Goal: Register for event/course

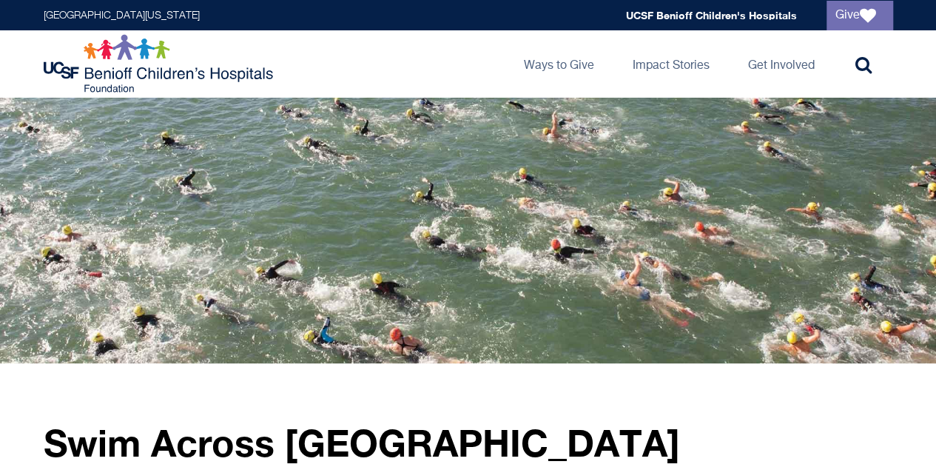
click at [4, 271] on div at bounding box center [468, 230] width 936 height 266
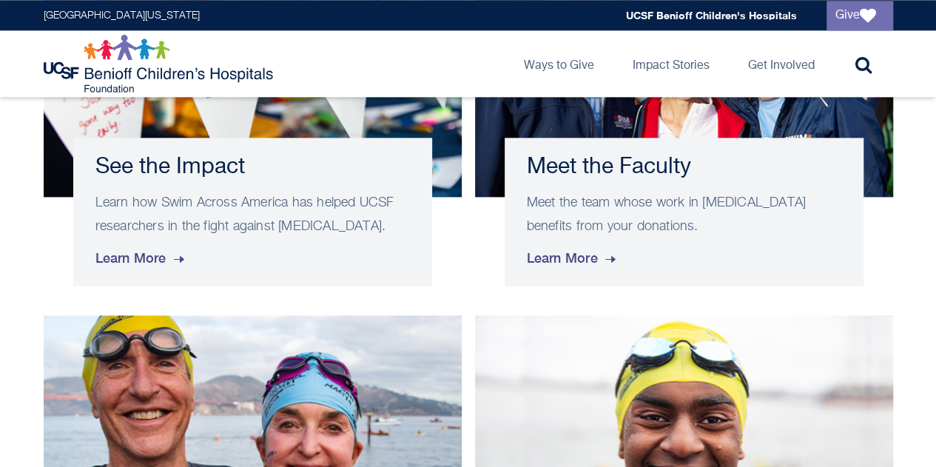
scroll to position [1232, 0]
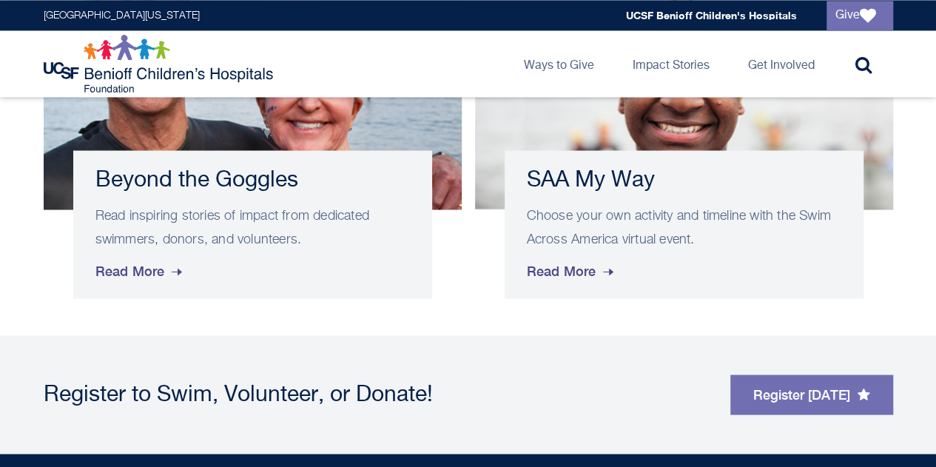
click at [75, 335] on div "Register to Swim, Volunteer, or Donate! Register [DATE]" at bounding box center [468, 394] width 876 height 118
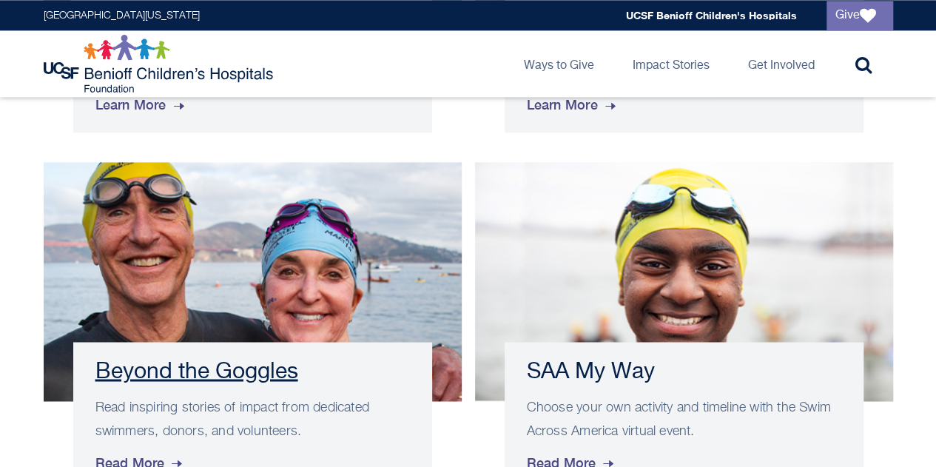
scroll to position [1035, 0]
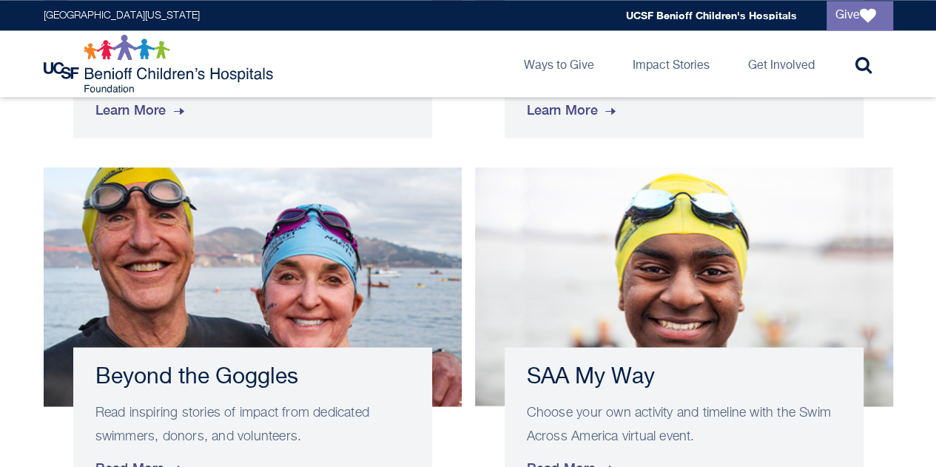
click at [0, 294] on div "Beyond the Goggles Read inspiring stories of impact from dedicated swimmers, do…" at bounding box center [468, 331] width 936 height 328
